Goal: Task Accomplishment & Management: Manage account settings

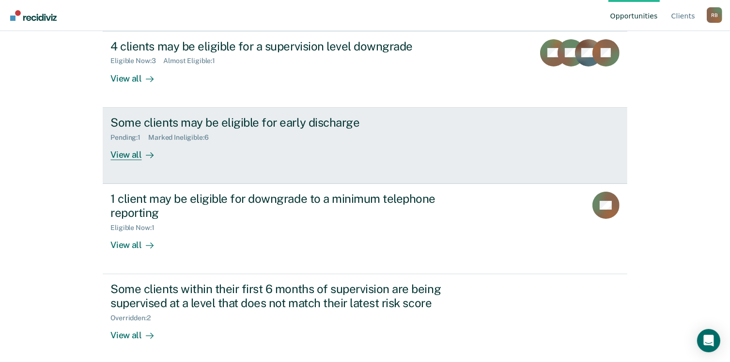
scroll to position [114, 0]
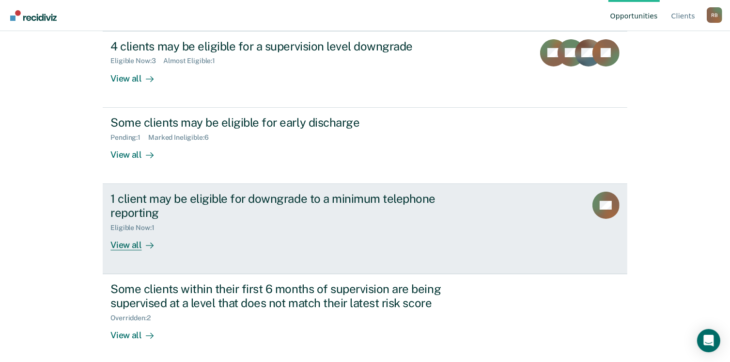
click at [128, 243] on div "View all" at bounding box center [138, 240] width 54 height 19
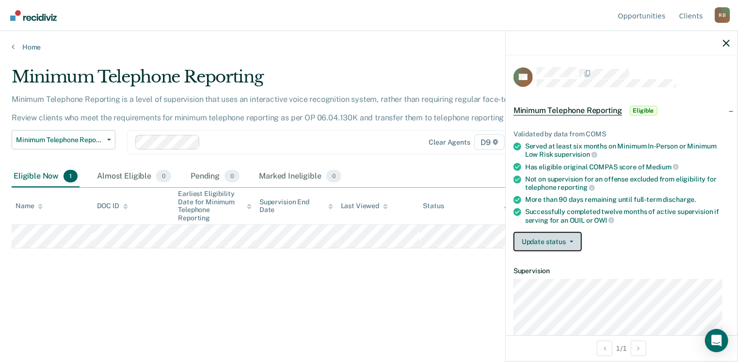
click at [551, 241] on button "Update status" at bounding box center [547, 241] width 68 height 19
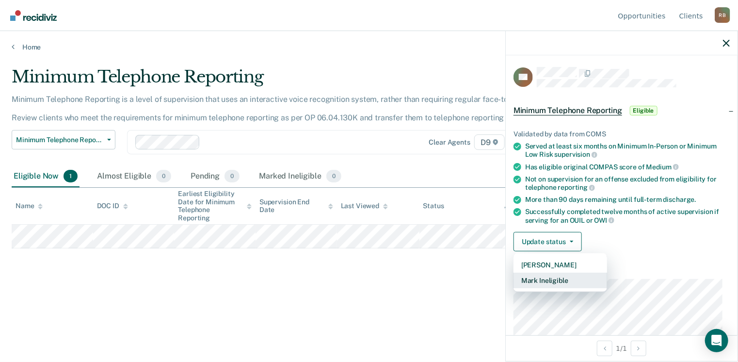
click at [529, 282] on button "Mark Ineligible" at bounding box center [560, 280] width 94 height 16
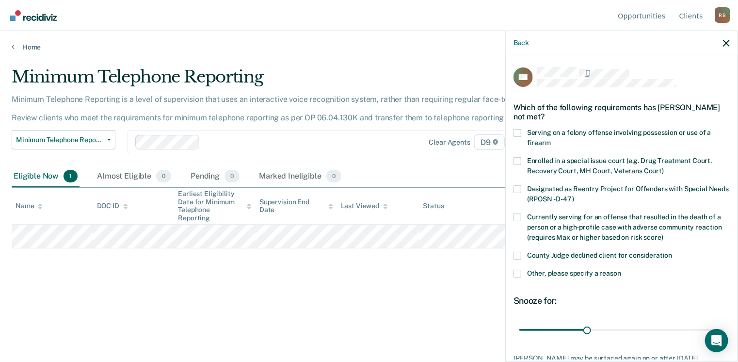
click at [524, 277] on label "Other, please specify a reason" at bounding box center [621, 274] width 216 height 10
click at [621, 269] on input "Other, please specify a reason" at bounding box center [621, 269] width 0 height 0
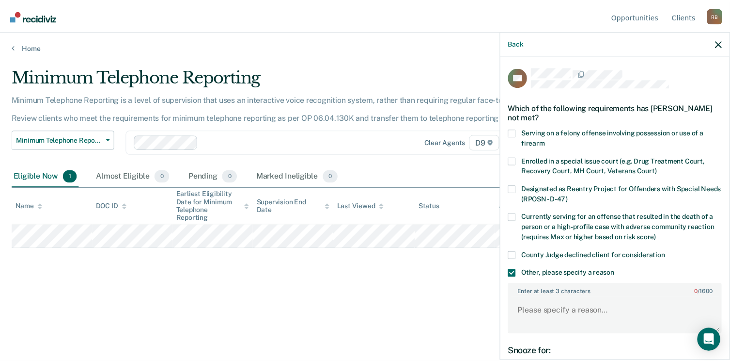
scroll to position [112, 0]
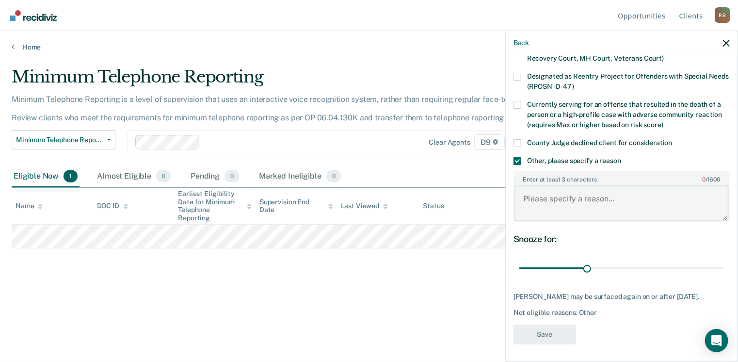
click at [574, 198] on textarea "Enter at least 3 characters 0 / 1600" at bounding box center [621, 203] width 214 height 36
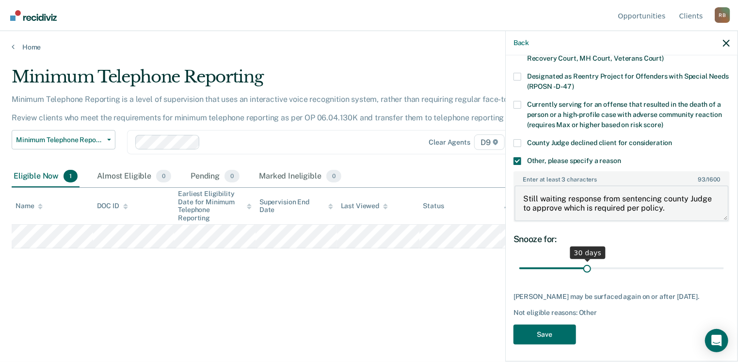
type textarea "Still waiting response from sentencing county Judge to approve which is require…"
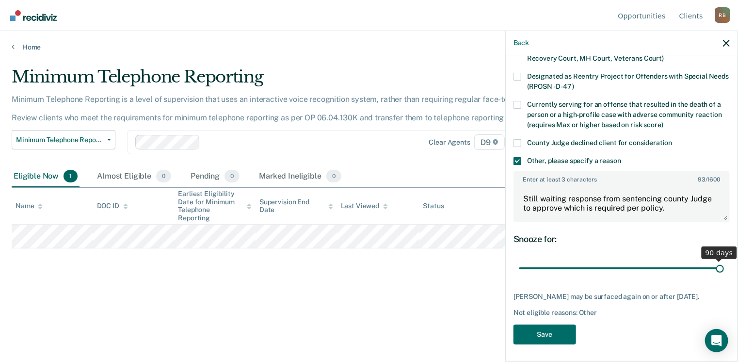
drag, startPoint x: 582, startPoint y: 262, endPoint x: 715, endPoint y: 281, distance: 134.6
type input "90"
click at [715, 277] on input "range" at bounding box center [621, 268] width 205 height 17
click at [561, 325] on button "Save" at bounding box center [544, 334] width 63 height 20
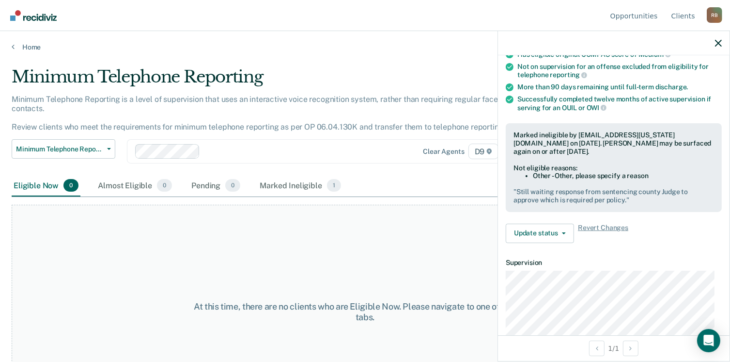
click at [25, 41] on div "Home" at bounding box center [365, 41] width 730 height 20
click at [25, 48] on link "Home" at bounding box center [365, 47] width 707 height 9
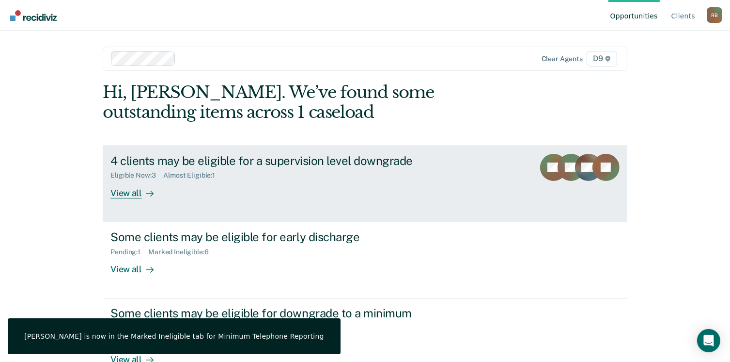
scroll to position [116, 0]
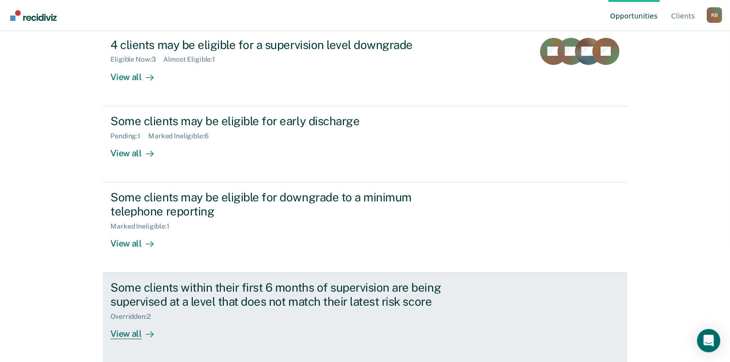
click at [209, 297] on div "Some clients within their first 6 months of supervision are being supervised at…" at bounding box center [281, 294] width 340 height 28
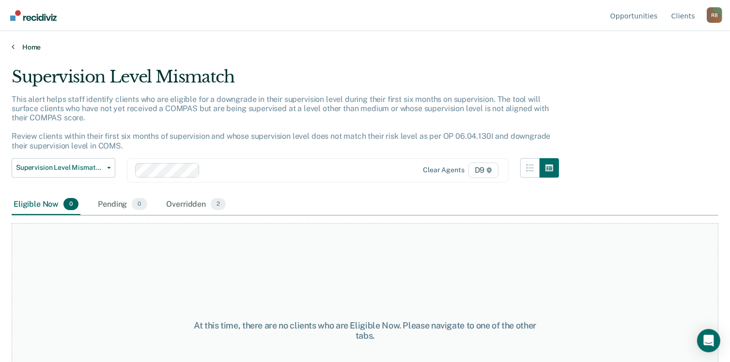
click at [29, 50] on link "Home" at bounding box center [365, 47] width 707 height 9
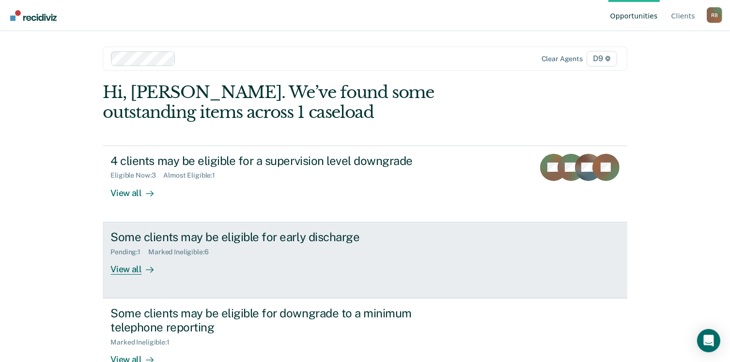
scroll to position [116, 0]
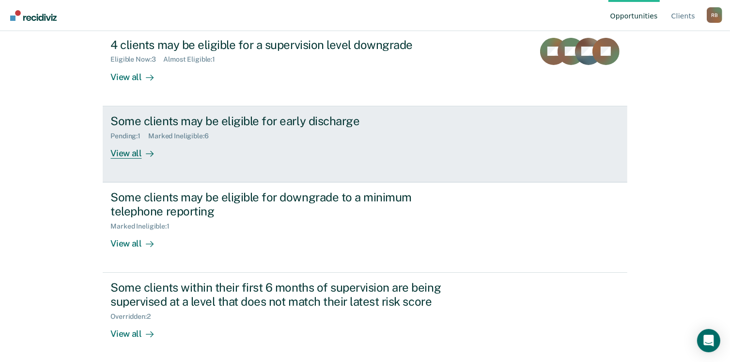
click at [132, 158] on div "View all" at bounding box center [138, 149] width 54 height 19
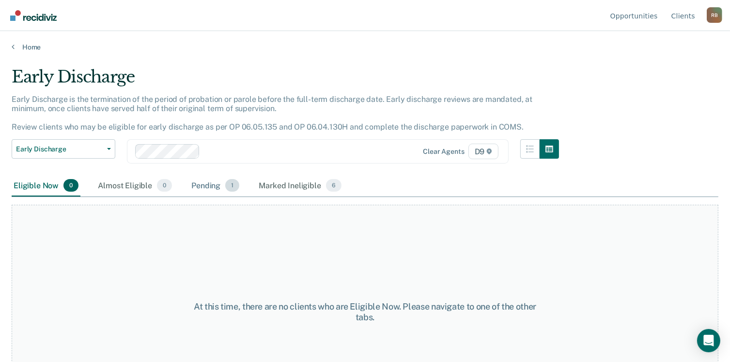
click at [213, 188] on div "Pending 1" at bounding box center [216, 185] width 52 height 21
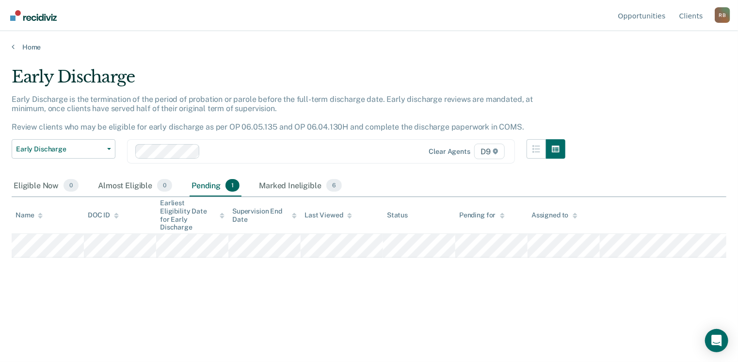
click at [25, 51] on main "Early Discharge Early Discharge is the termination of the period of probation o…" at bounding box center [369, 204] width 738 height 307
click at [22, 47] on link "Home" at bounding box center [369, 47] width 714 height 9
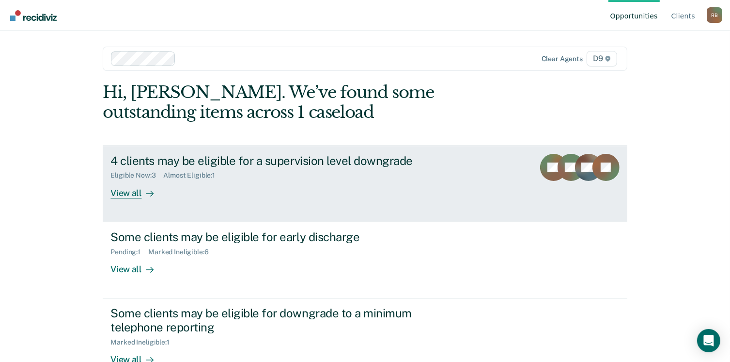
click at [142, 195] on div at bounding box center [148, 192] width 12 height 11
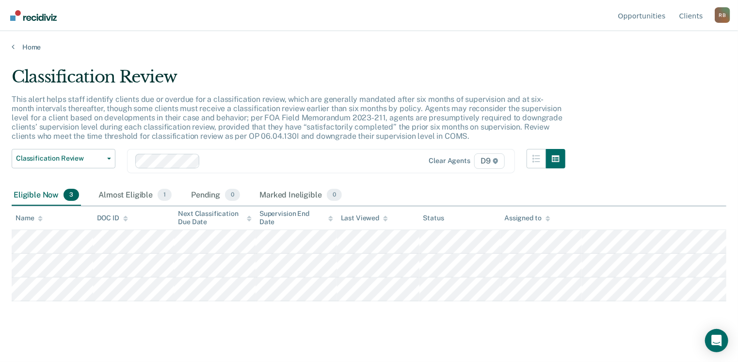
click at [328, 75] on div "Classification Review" at bounding box center [289, 81] width 554 height 28
